Goal: Task Accomplishment & Management: Manage account settings

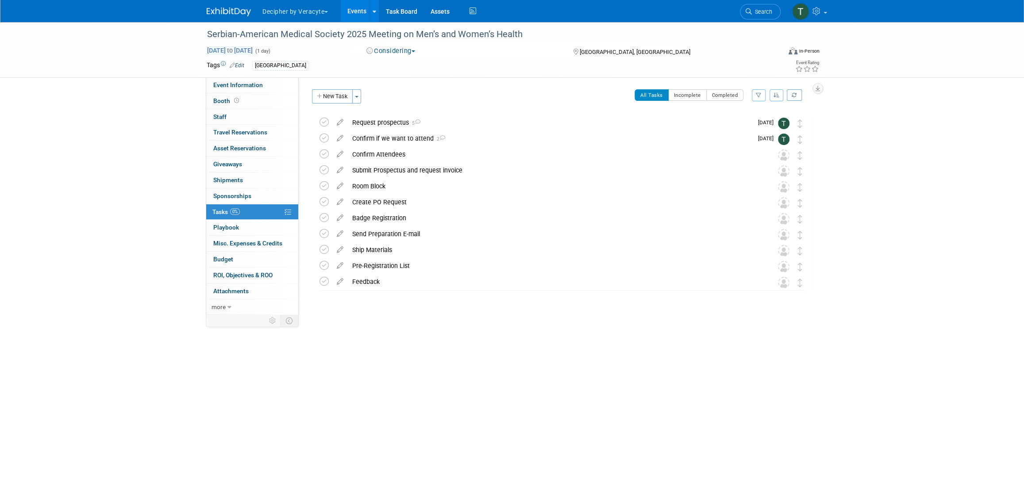
click at [253, 52] on span "Oct 15, 2025 to Oct 15, 2025" at bounding box center [230, 50] width 46 height 8
type input "Oct 15, 2025"
click at [330, 68] on icon at bounding box center [333, 69] width 6 height 6
select select "10"
click at [238, 147] on span "17" at bounding box center [235, 150] width 17 height 17
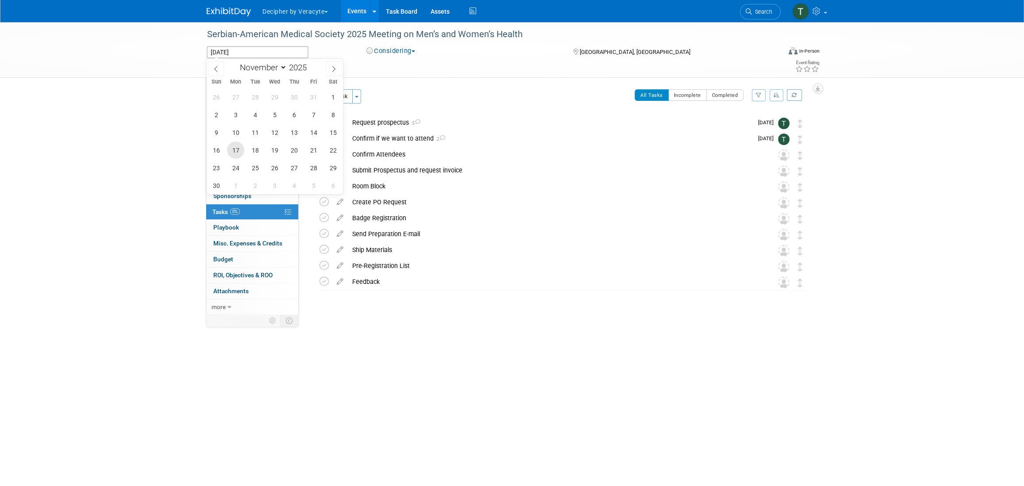
type input "Nov 17, 2025"
click at [238, 147] on span "17" at bounding box center [235, 150] width 17 height 17
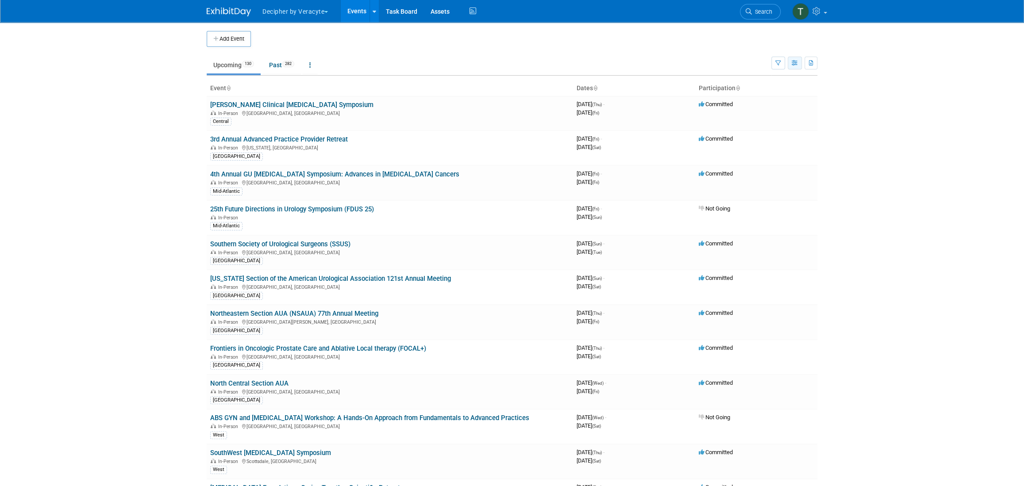
click at [792, 64] on icon "button" at bounding box center [794, 64] width 7 height 6
click at [764, 115] on link "Calendar View" at bounding box center [757, 121] width 74 height 12
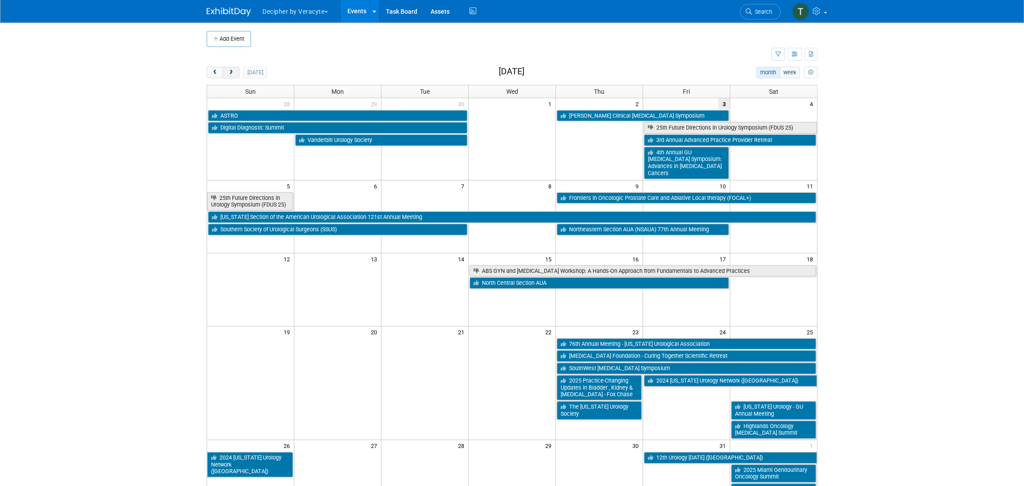
click at [234, 72] on button "next" at bounding box center [231, 73] width 16 height 12
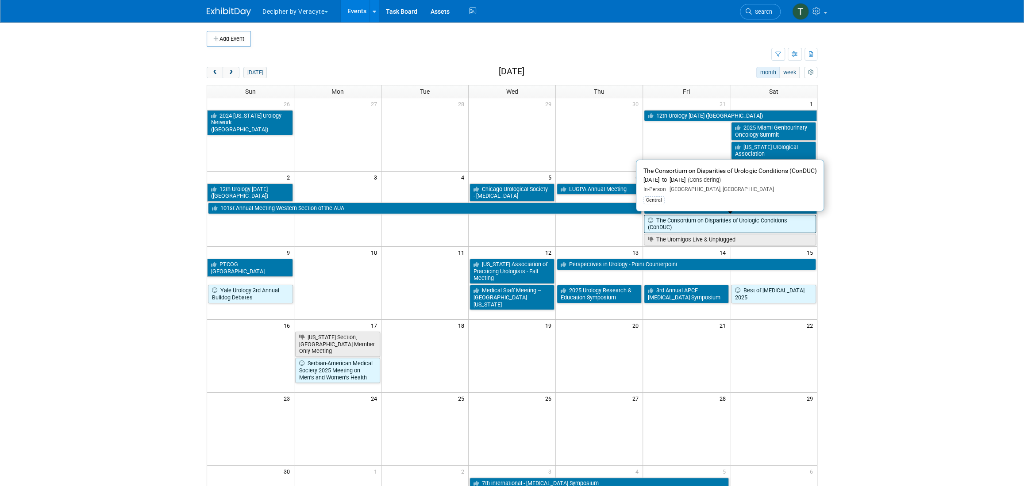
click at [682, 221] on link "The Consortium on Disparities of Urologic Conditions (ConDUC)" at bounding box center [730, 224] width 172 height 18
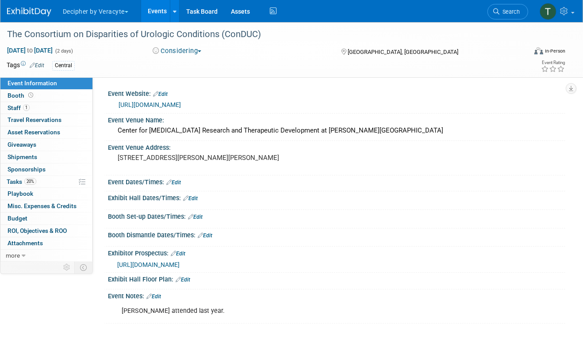
click at [152, 15] on link "Events" at bounding box center [157, 11] width 32 height 22
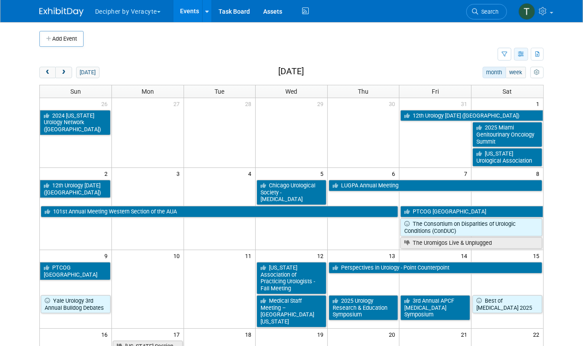
click at [523, 58] on button "button" at bounding box center [521, 54] width 14 height 13
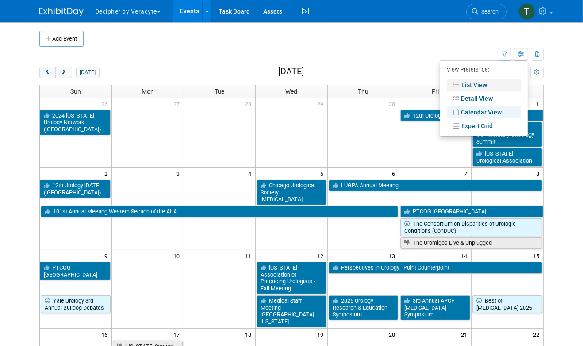
click at [499, 80] on link "List View" at bounding box center [484, 85] width 74 height 12
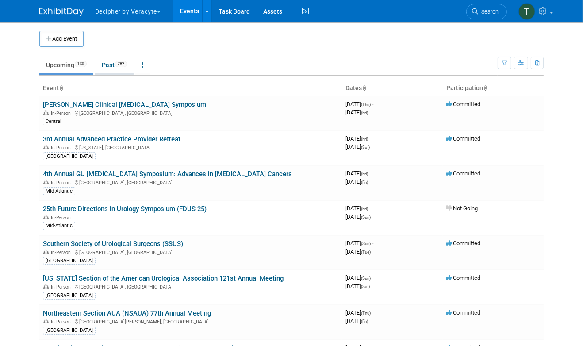
click at [127, 61] on span "282" at bounding box center [121, 64] width 12 height 7
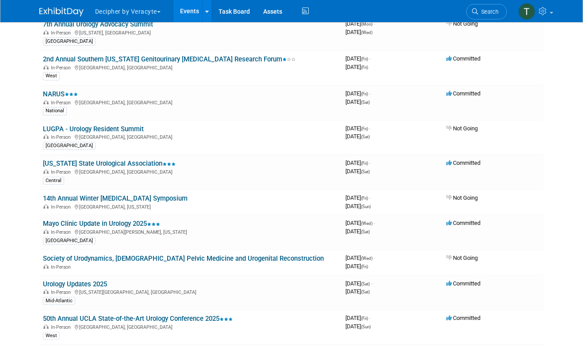
scroll to position [4218, 0]
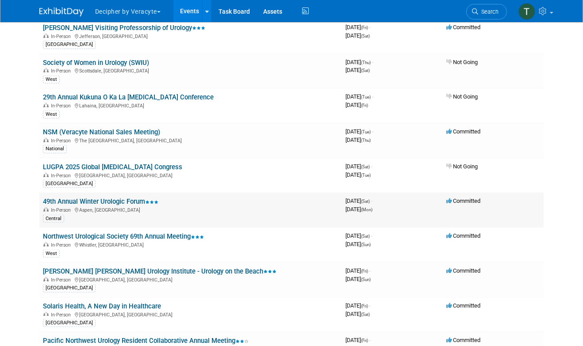
click at [127, 193] on td "49th Annual Winter Urologic Forum In-Person Aspen, CO Central" at bounding box center [190, 210] width 303 height 35
click at [127, 198] on link "49th Annual Winter Urologic Forum" at bounding box center [100, 202] width 115 height 8
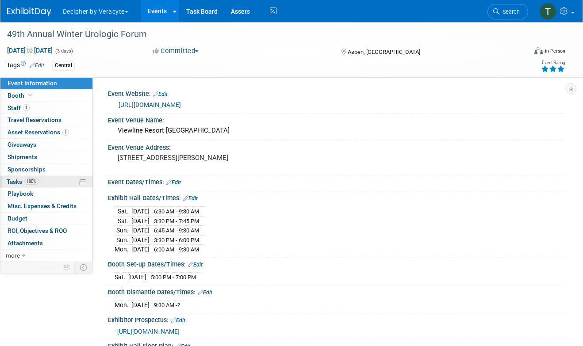
click at [55, 176] on link "100% Tasks 100%" at bounding box center [46, 182] width 92 height 12
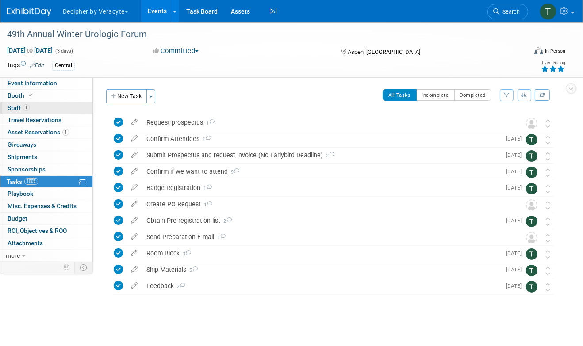
click at [69, 108] on link "1 Staff 1" at bounding box center [46, 108] width 92 height 12
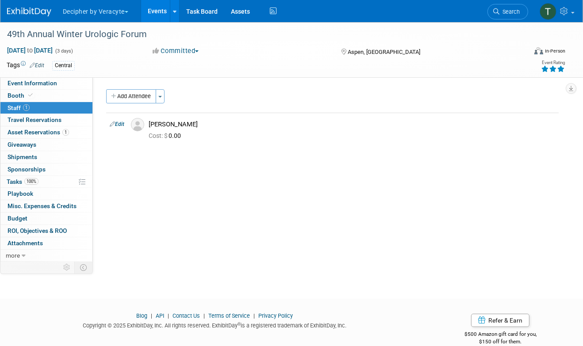
click at [158, 9] on link "Events" at bounding box center [157, 11] width 32 height 22
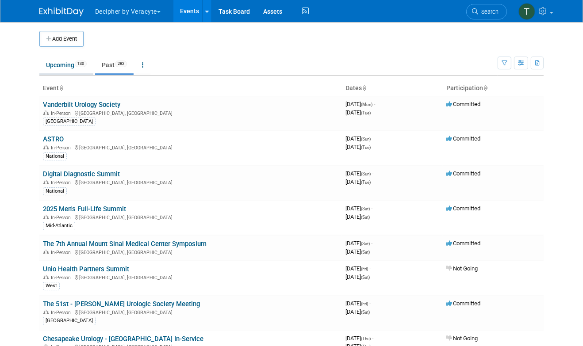
click at [62, 64] on link "Upcoming 130" at bounding box center [66, 65] width 54 height 17
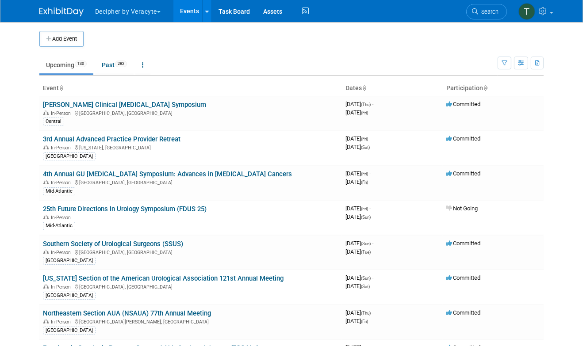
scroll to position [1567, 0]
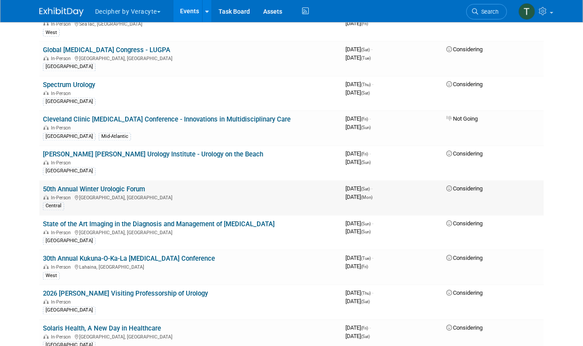
click at [100, 186] on link "50th Annual Winter Urologic Forum" at bounding box center [94, 190] width 102 height 8
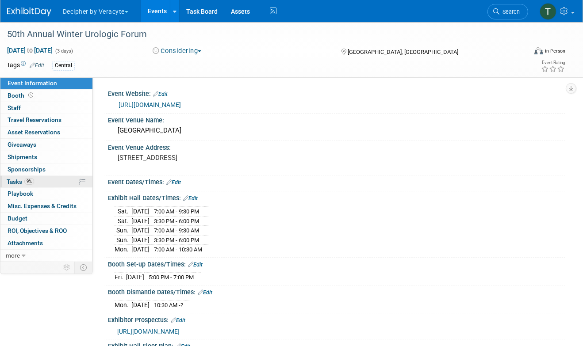
click at [45, 181] on link "9% Tasks 9%" at bounding box center [46, 182] width 92 height 12
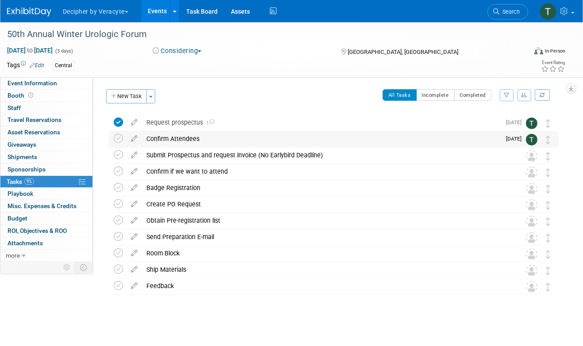
click at [190, 142] on div "Confirm Attendees" at bounding box center [321, 138] width 359 height 15
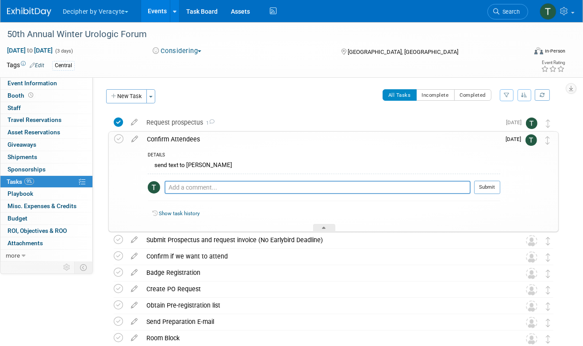
click at [190, 142] on div "Confirm Attendees" at bounding box center [321, 139] width 358 height 15
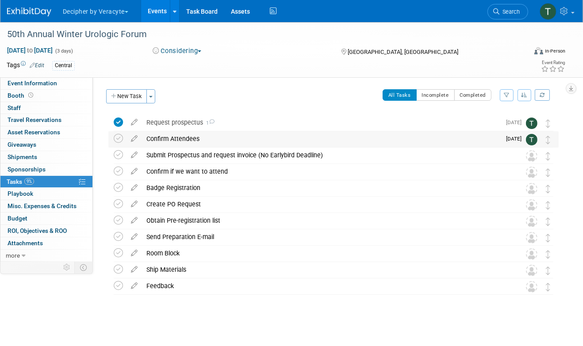
click at [190, 142] on div "Confirm Attendees" at bounding box center [321, 138] width 359 height 15
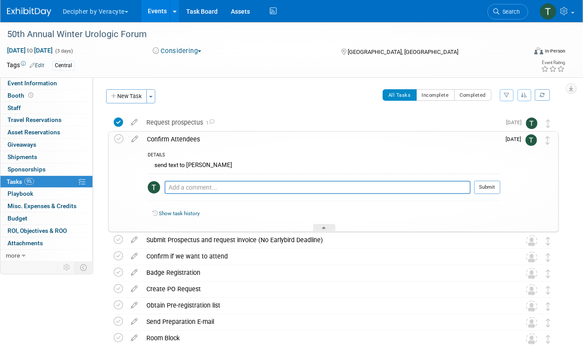
click at [190, 142] on div "Confirm Attendees" at bounding box center [321, 139] width 358 height 15
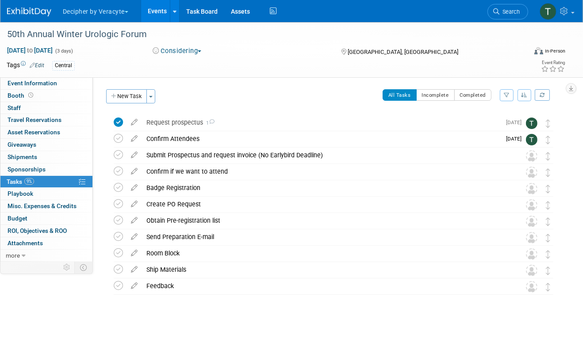
scroll to position [2, 0]
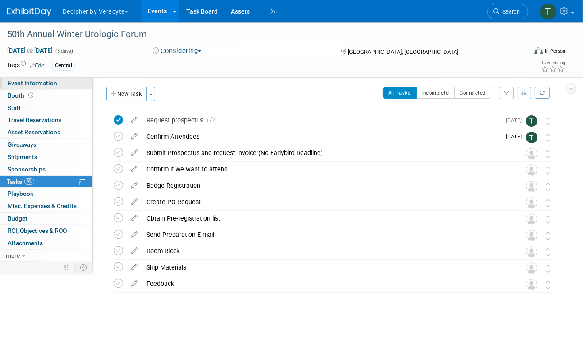
click at [42, 81] on span "Event Information" at bounding box center [33, 83] width 50 height 7
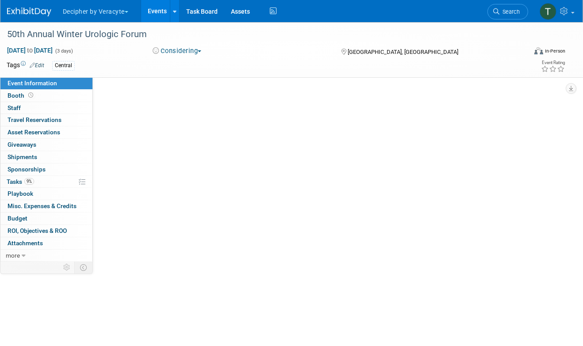
click at [42, 81] on span "Event Information" at bounding box center [33, 83] width 50 height 7
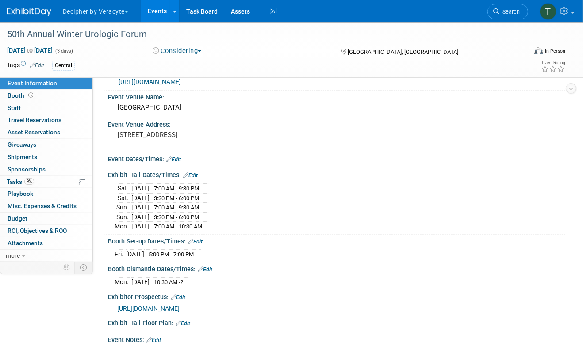
scroll to position [27, 0]
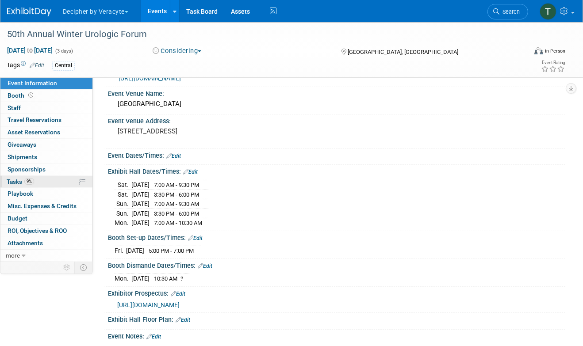
click at [69, 179] on link "9% Tasks 9%" at bounding box center [46, 182] width 92 height 12
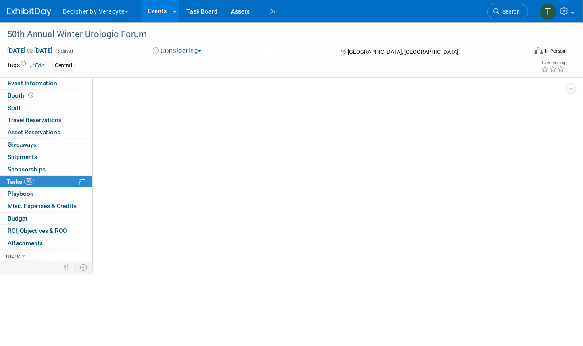
click at [69, 179] on link "9% Tasks 9%" at bounding box center [46, 182] width 92 height 12
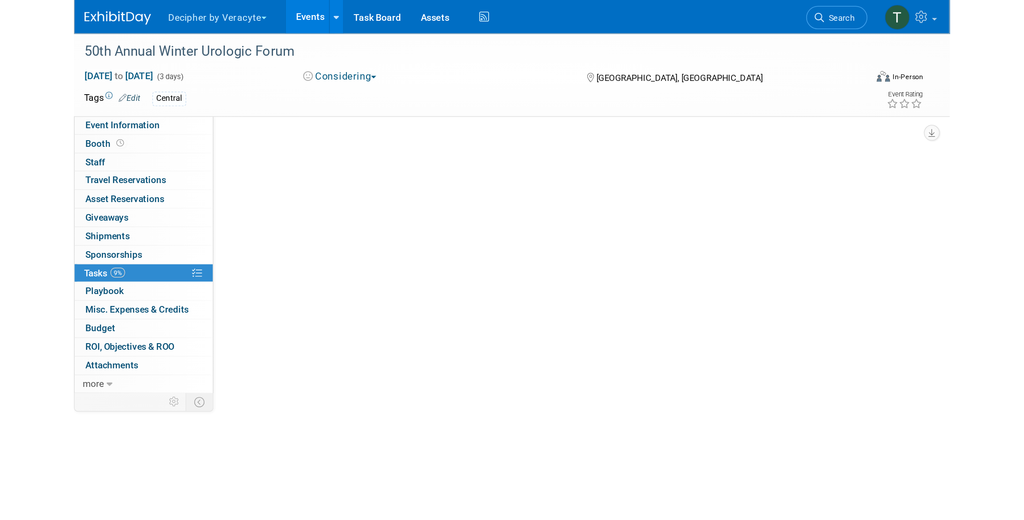
scroll to position [0, 0]
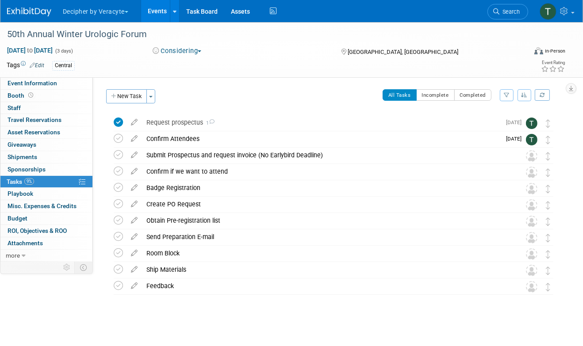
click at [180, 138] on div "Confirm Attendees" at bounding box center [321, 138] width 359 height 15
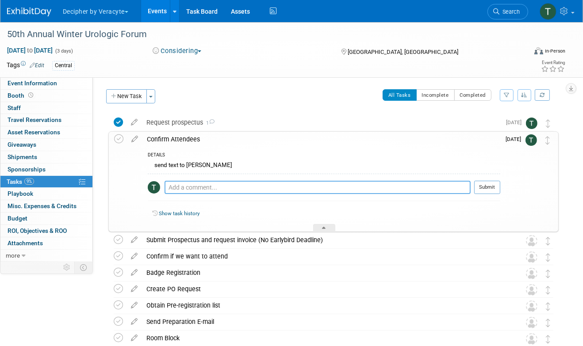
click at [197, 188] on textarea at bounding box center [318, 187] width 306 height 13
type textarea "sent email to Alec to obtain this."
click at [494, 188] on button "Submit" at bounding box center [487, 187] width 26 height 13
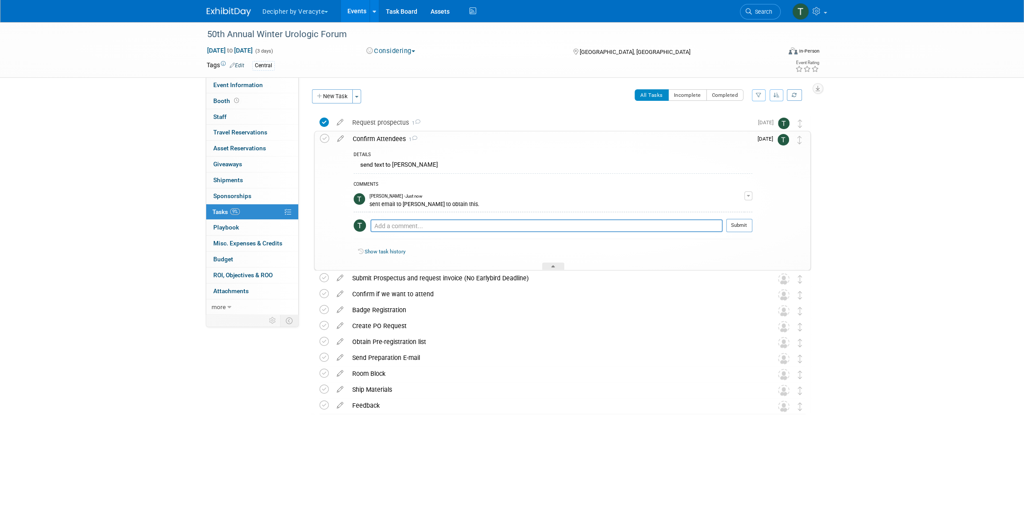
click at [353, 15] on link "Events" at bounding box center [357, 11] width 32 height 22
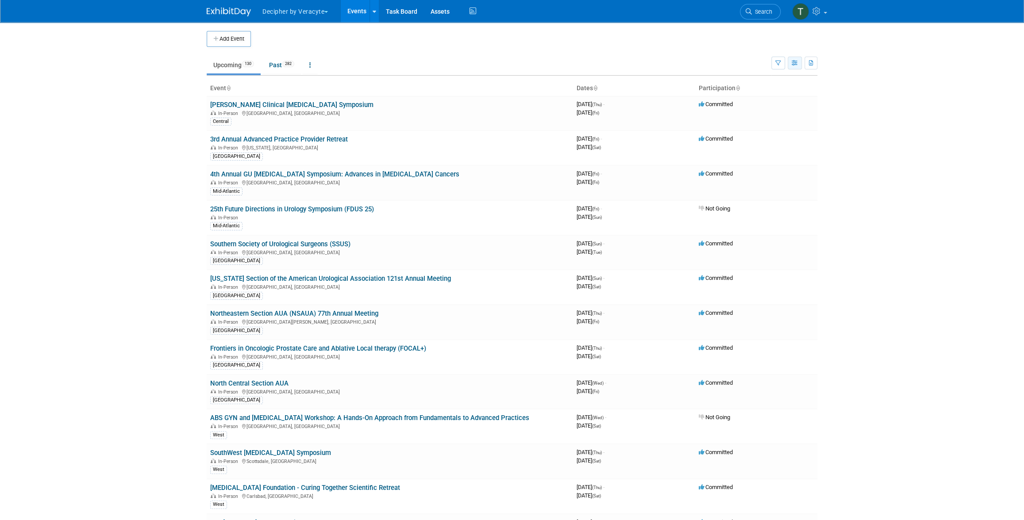
click at [792, 65] on icon "button" at bounding box center [794, 64] width 7 height 6
click at [780, 121] on link "Calendar View" at bounding box center [757, 121] width 74 height 12
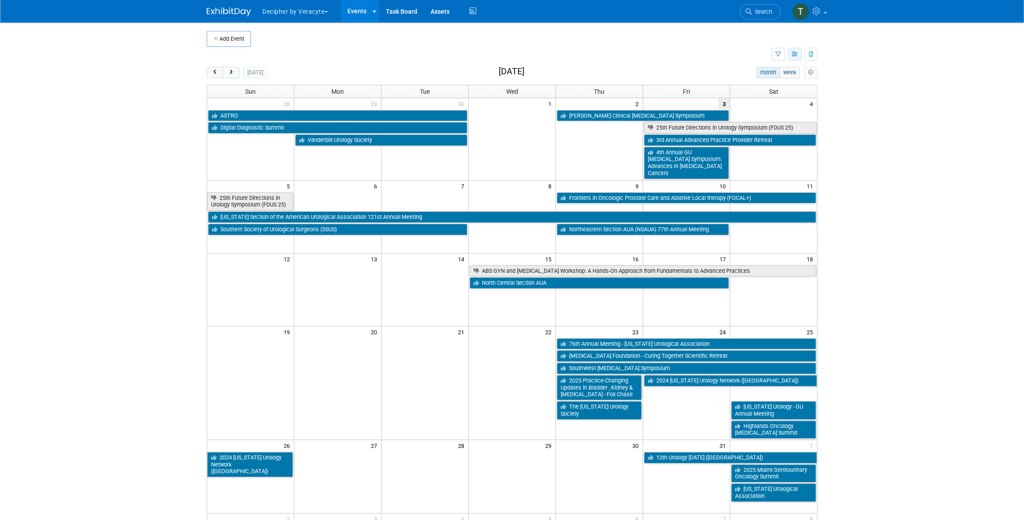
click at [796, 53] on icon "button" at bounding box center [794, 55] width 7 height 6
click at [761, 98] on link "Detail View" at bounding box center [757, 98] width 74 height 12
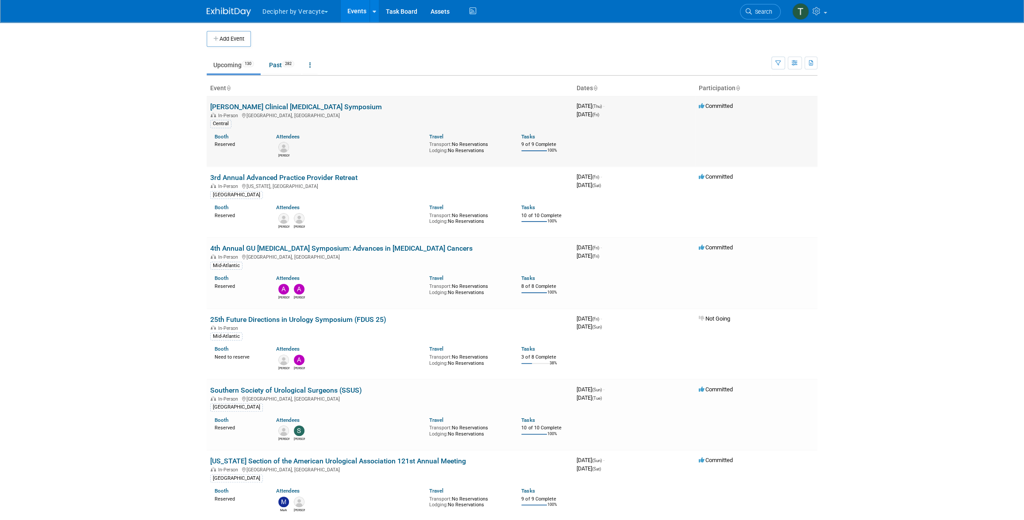
scroll to position [4398, 0]
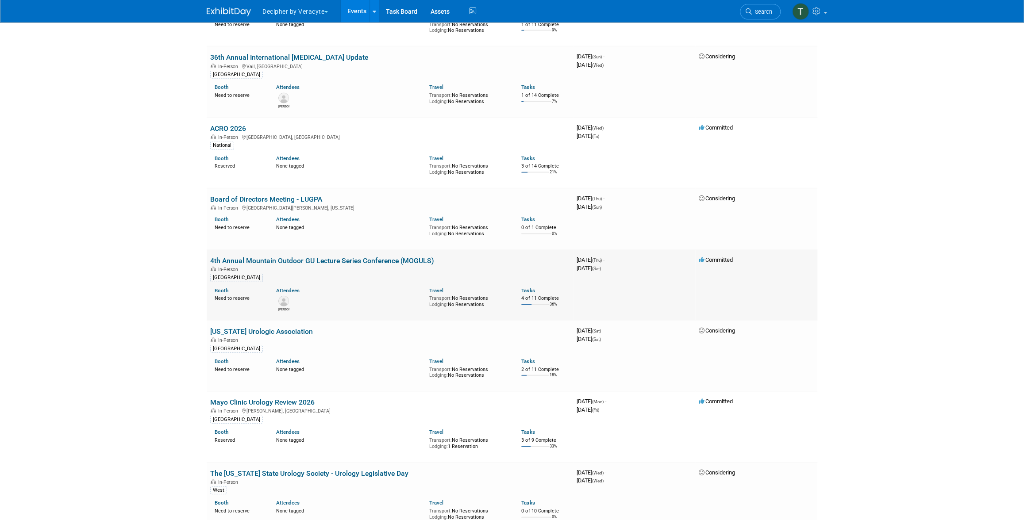
click at [330, 260] on link "4th Annual Mountain Outdoor GU Lecture Series Conference (MOGULS)" at bounding box center [322, 261] width 224 height 8
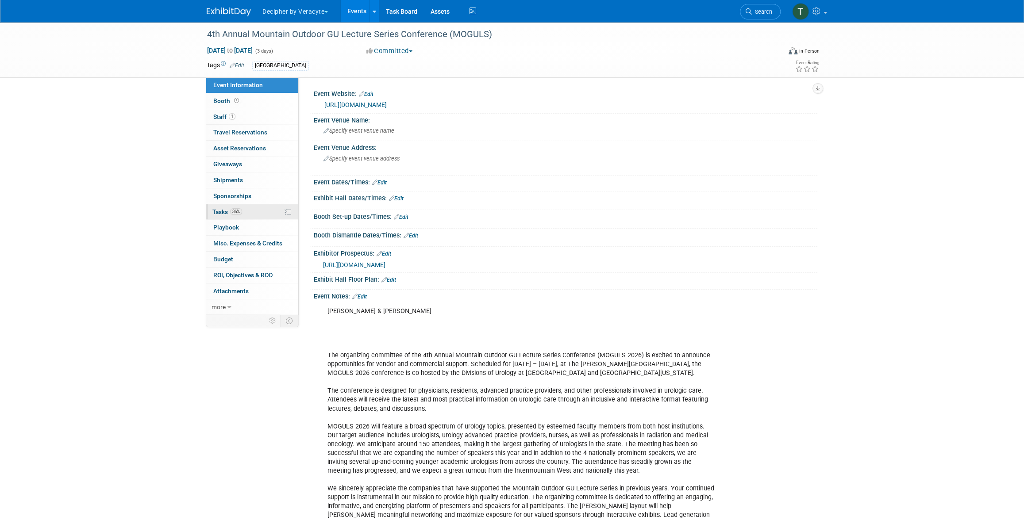
click at [258, 207] on link "36% Tasks 36%" at bounding box center [252, 211] width 92 height 15
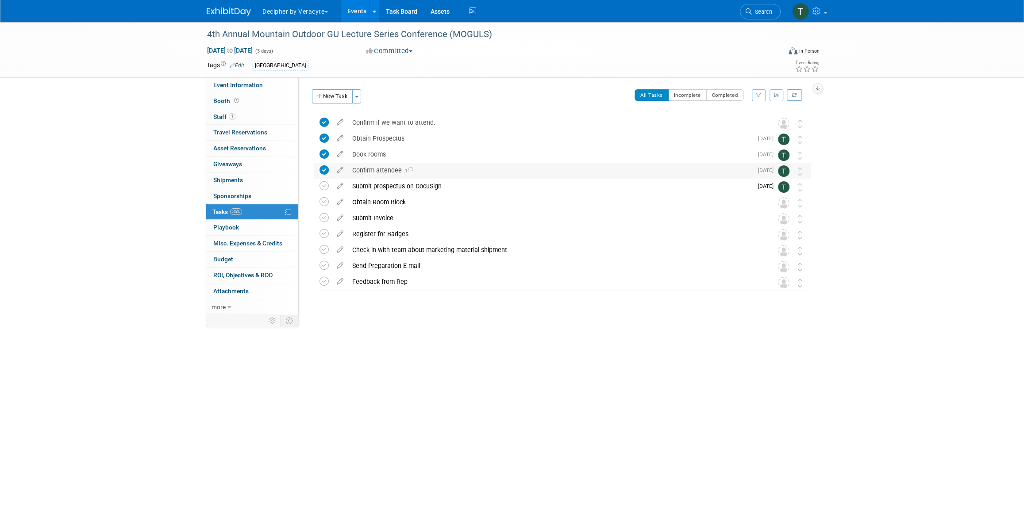
click at [383, 173] on div "Confirm attendee 1" at bounding box center [550, 170] width 405 height 15
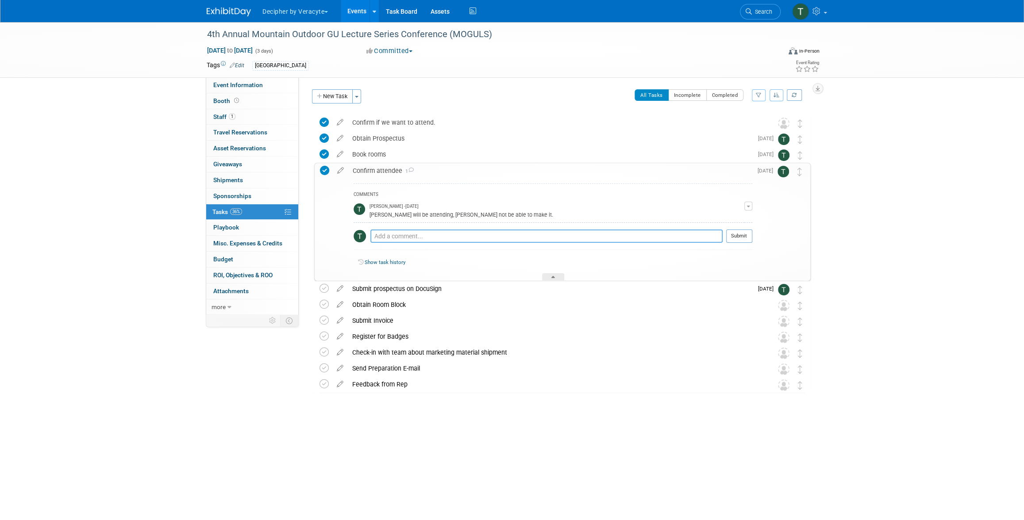
click at [403, 238] on textarea at bounding box center [546, 236] width 352 height 13
type textarea "[PERSON_NAME], reach out to [PERSON_NAME]."
click at [745, 234] on button "Submit" at bounding box center [739, 236] width 26 height 13
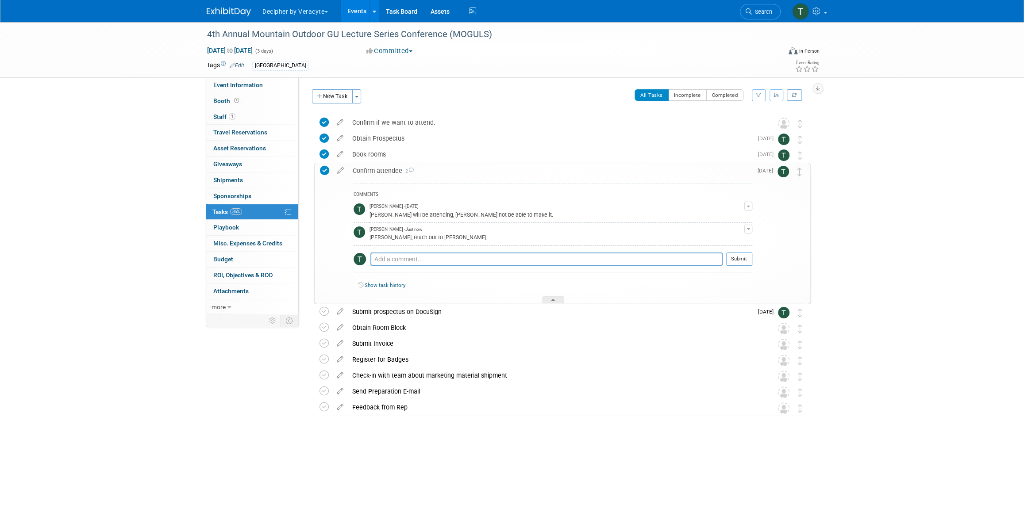
click at [476, 172] on div "Confirm attendee 2" at bounding box center [550, 170] width 404 height 15
